Goal: Register for event/course

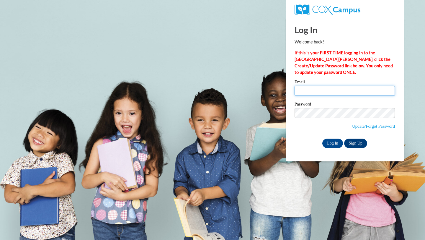
click at [332, 92] on input "Email" at bounding box center [345, 91] width 100 height 10
click at [317, 90] on input "Email" at bounding box center [345, 91] width 100 height 10
type input "kastab@uwplatt.edu"
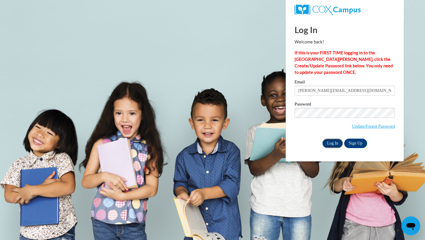
click at [332, 143] on input "Log In" at bounding box center [332, 142] width 21 height 9
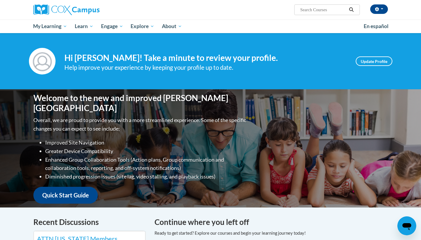
click at [315, 14] on span "Search Search..." at bounding box center [326, 9] width 65 height 11
click at [314, 13] on input "Search..." at bounding box center [322, 9] width 47 height 7
type input "fluency"
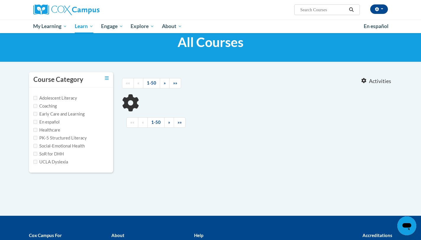
type input "fluency"
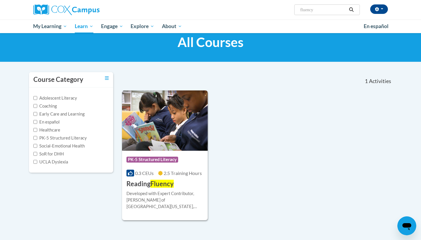
scroll to position [22, 0]
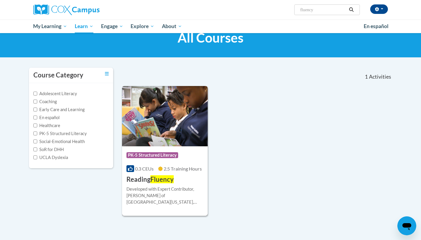
click at [178, 126] on img at bounding box center [165, 116] width 86 height 60
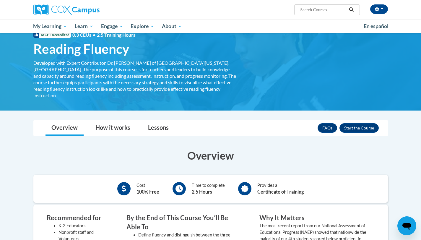
scroll to position [21, 0]
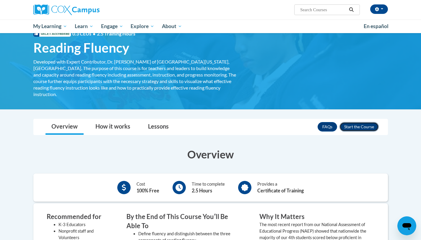
click at [347, 122] on button "Enroll" at bounding box center [358, 126] width 39 height 9
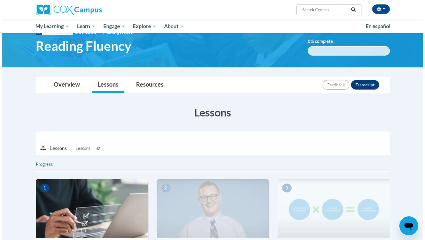
scroll to position [67, 0]
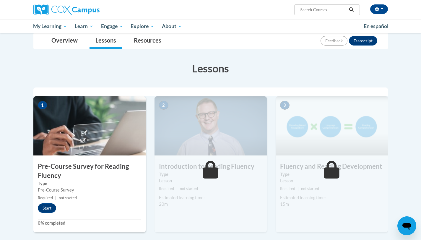
click at [112, 171] on h3 "Pre-Course Survey for Reading Fluency" at bounding box center [89, 171] width 112 height 18
click at [43, 202] on div "1 Pre-Course Survey for Reading Fluency Type Pre-Course Survey Required | not s…" at bounding box center [89, 164] width 112 height 136
click at [44, 208] on button "Start" at bounding box center [47, 207] width 18 height 9
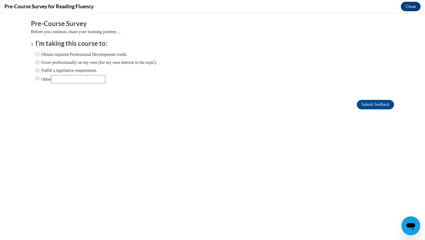
scroll to position [0, 0]
click at [75, 56] on label "Obtain required Professional Development credit." at bounding box center [81, 54] width 92 height 6
click at [39, 56] on input "Obtain required Professional Development credit." at bounding box center [37, 54] width 4 height 6
radio input "true"
click at [360, 103] on input "Submit feedback" at bounding box center [375, 104] width 37 height 9
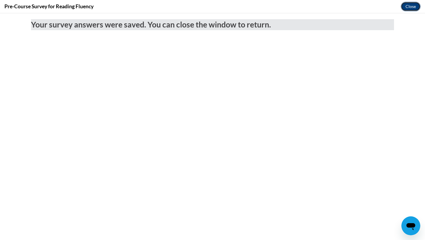
click at [407, 7] on button "Close" at bounding box center [411, 6] width 20 height 9
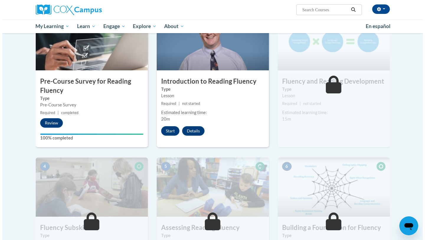
scroll to position [106, 0]
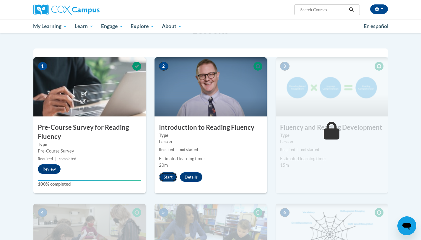
click at [172, 177] on button "Start" at bounding box center [168, 176] width 18 height 9
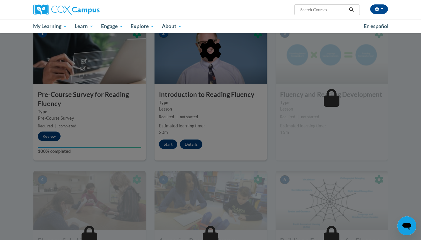
scroll to position [140, 0]
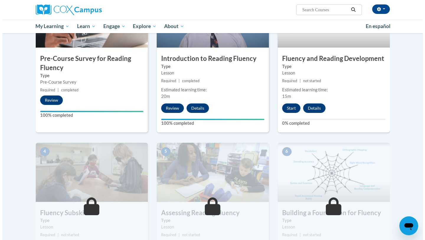
scroll to position [165, 0]
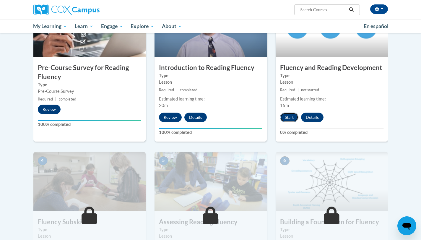
click at [293, 118] on button "Start" at bounding box center [289, 116] width 18 height 9
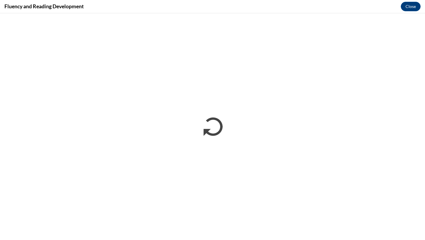
scroll to position [0, 0]
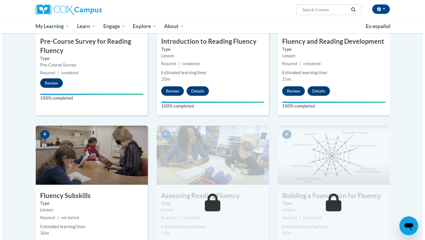
scroll to position [222, 0]
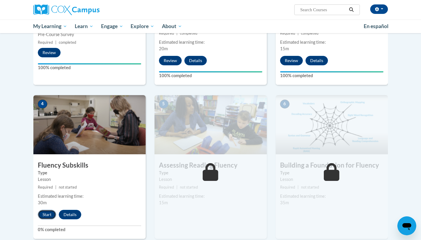
click at [48, 212] on button "Start" at bounding box center [47, 214] width 18 height 9
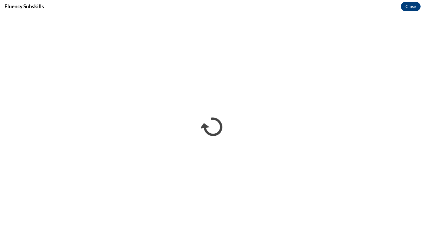
scroll to position [0, 0]
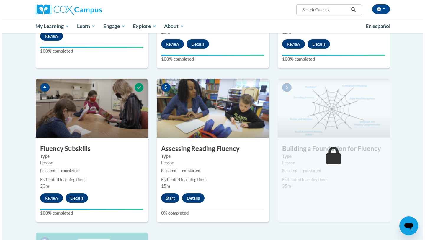
scroll to position [266, 0]
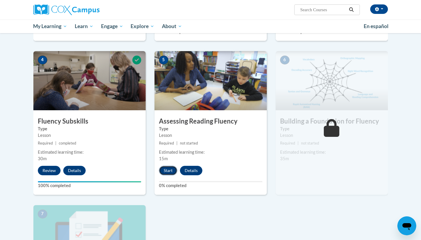
click at [169, 170] on button "Start" at bounding box center [168, 170] width 18 height 9
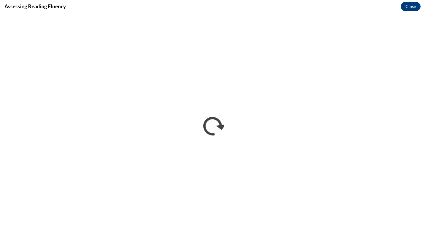
scroll to position [0, 0]
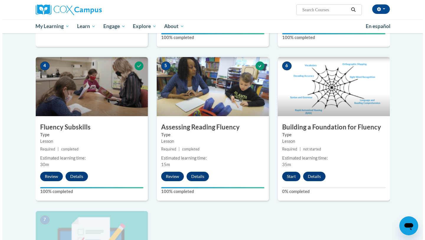
scroll to position [264, 0]
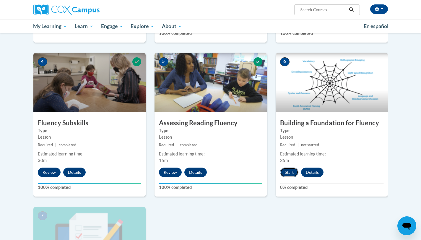
click at [293, 174] on button "Start" at bounding box center [289, 171] width 18 height 9
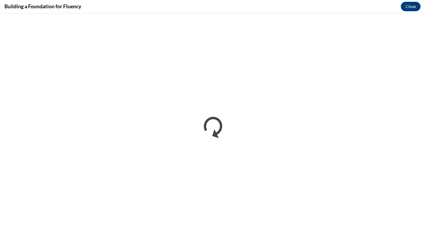
scroll to position [0, 0]
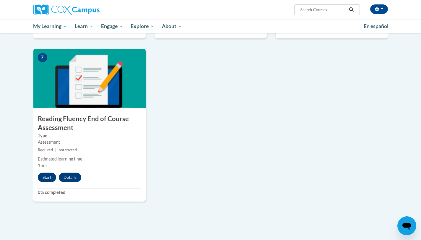
scroll to position [420, 0]
